Goal: Communication & Community: Share content

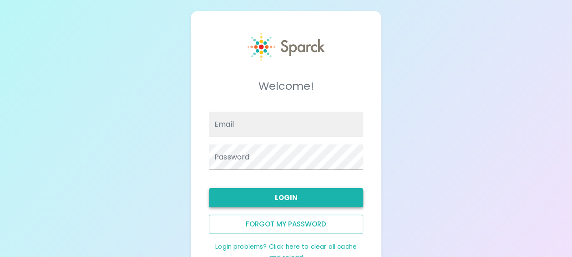
type input "[EMAIL_ADDRESS][DOMAIN_NAME]"
click at [242, 203] on button "Login" at bounding box center [286, 197] width 154 height 19
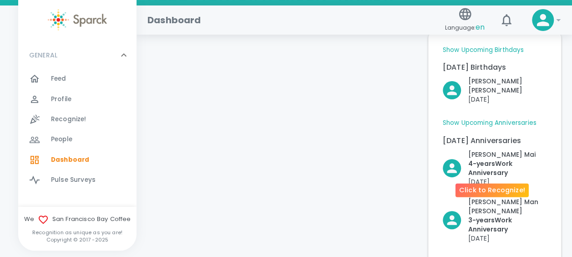
scroll to position [83, 0]
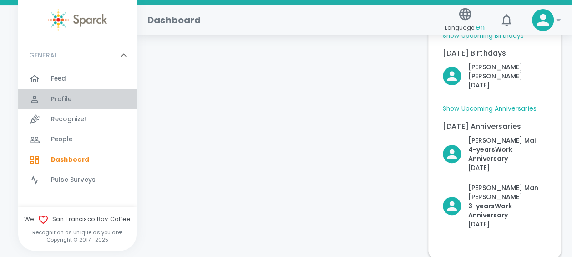
click at [62, 102] on span "Profile" at bounding box center [61, 99] width 20 height 9
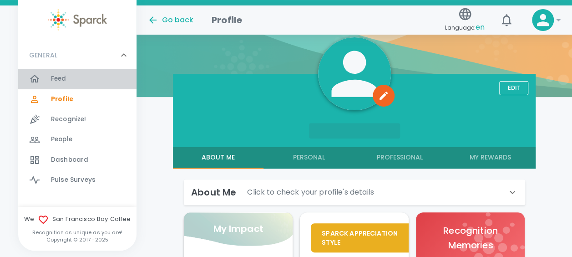
click at [61, 79] on span "Feed" at bounding box center [58, 78] width 15 height 9
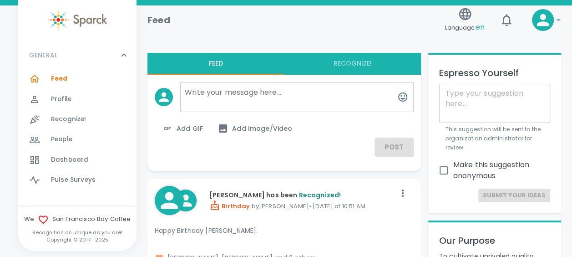
click at [241, 100] on textarea at bounding box center [297, 97] width 234 height 30
click at [360, 73] on button "Recognize!" at bounding box center [352, 64] width 137 height 22
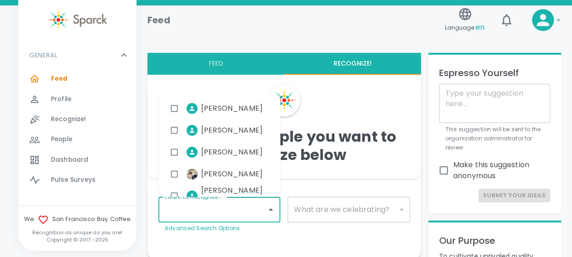
click at [249, 208] on input "I want to Recognize..." at bounding box center [213, 209] width 100 height 17
type input "[PERSON_NAME]"
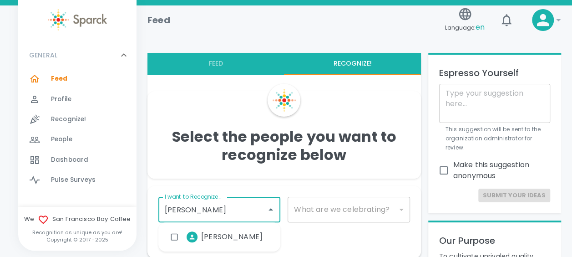
click at [175, 235] on input "checkbox" at bounding box center [174, 236] width 17 height 17
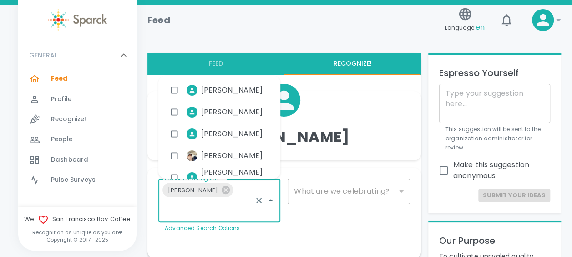
click at [345, 191] on div "​" at bounding box center [349, 192] width 122 height 26
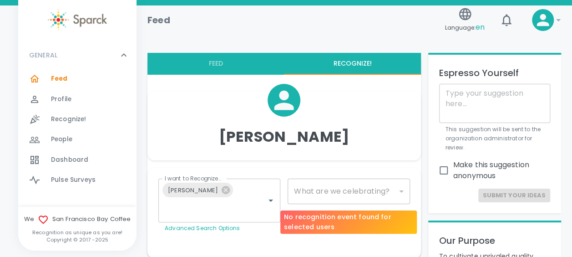
click at [371, 194] on div "​" at bounding box center [349, 192] width 122 height 26
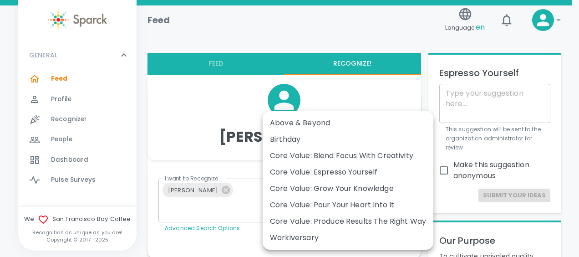
click at [368, 135] on div "Birthday" at bounding box center [348, 139] width 156 height 11
type input "2072"
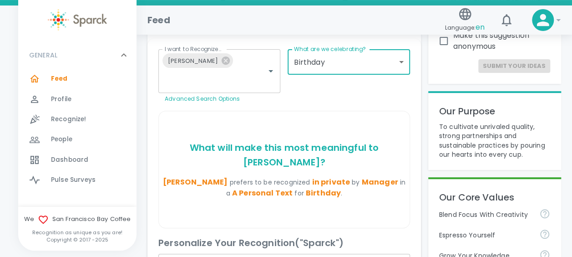
scroll to position [133, 0]
